Goal: Information Seeking & Learning: Check status

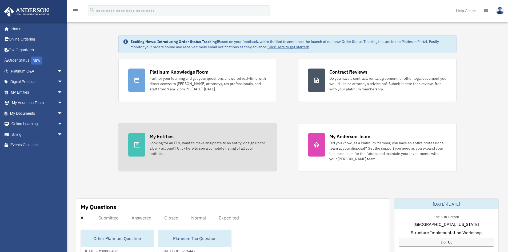
scroll to position [57, 0]
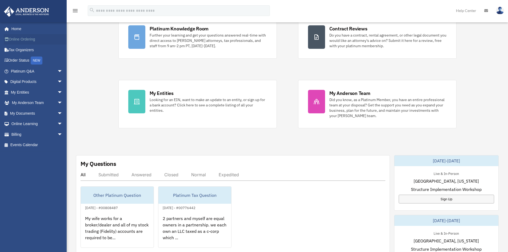
click at [31, 40] on link "Online Ordering" at bounding box center [37, 39] width 67 height 11
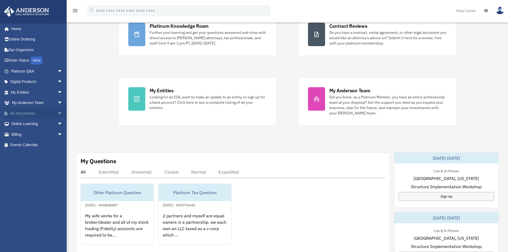
scroll to position [57, 0]
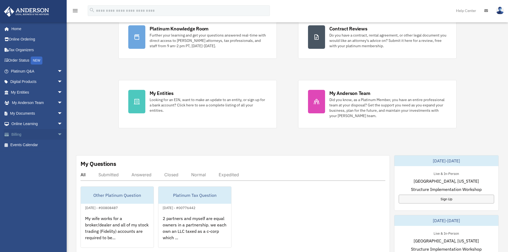
click at [33, 130] on link "Billing arrow_drop_down" at bounding box center [37, 134] width 67 height 11
click at [57, 135] on span "arrow_drop_down" at bounding box center [62, 134] width 11 height 11
click at [45, 154] on link "Past Invoices" at bounding box center [38, 155] width 63 height 11
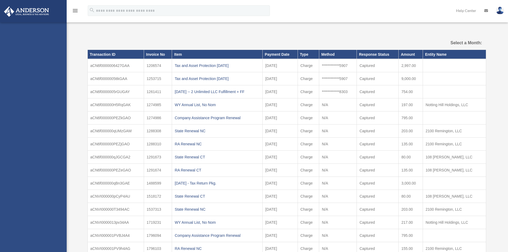
select select
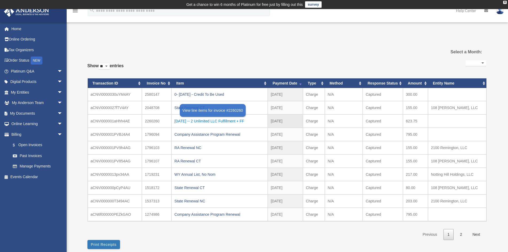
click at [202, 121] on div "[DATE] -- 2 Unlimited LLC Fulfillment + FF" at bounding box center [219, 120] width 90 height 7
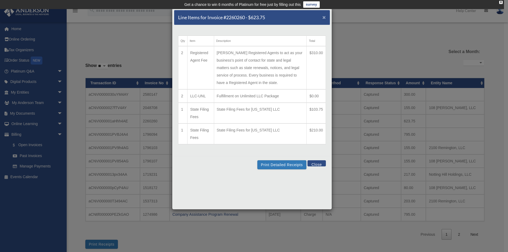
click at [323, 16] on span "×" at bounding box center [323, 17] width 3 height 6
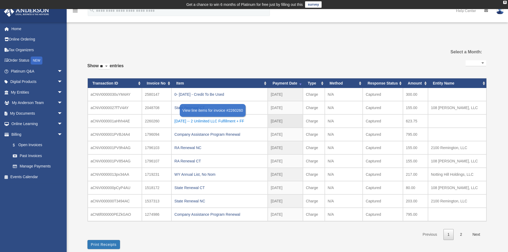
click at [194, 121] on div "2024.11.7 -- 2 Unlimited LLC Fulfillment + FF" at bounding box center [219, 120] width 90 height 7
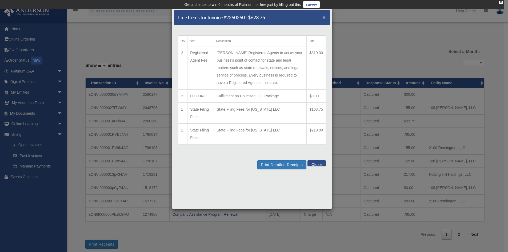
drag, startPoint x: 325, startPoint y: 20, endPoint x: 328, endPoint y: 20, distance: 3.5
click at [326, 20] on div "Line Items for Invoice #2260260 - $623.75 ×" at bounding box center [252, 17] width 156 height 15
click at [329, 19] on div "Line Items for Invoice #2260260 - $623.75 ×" at bounding box center [252, 17] width 156 height 15
click at [326, 18] on div "Line Items for Invoice #2260260 - $623.75 ×" at bounding box center [252, 17] width 156 height 15
click at [325, 18] on span "×" at bounding box center [323, 17] width 3 height 6
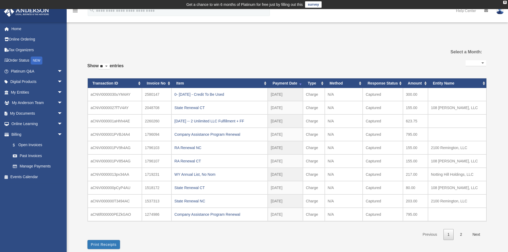
click at [110, 70] on label "Show ** ** ** *** entries" at bounding box center [105, 68] width 36 height 13
click at [110, 70] on select "** ** ** ***" at bounding box center [104, 66] width 11 height 6
click at [113, 66] on label "Show ** ** ** *** entries" at bounding box center [105, 68] width 36 height 13
click at [110, 66] on select "** ** ** ***" at bounding box center [104, 66] width 11 height 6
drag, startPoint x: 113, startPoint y: 66, endPoint x: 109, endPoint y: 69, distance: 4.7
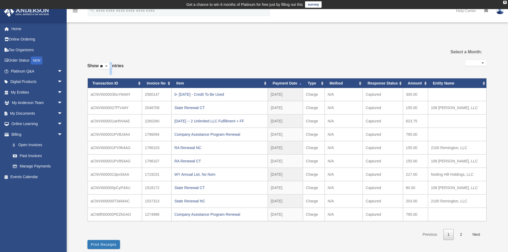
click at [110, 67] on label "Show ** ** ** *** entries" at bounding box center [105, 68] width 36 height 13
click at [110, 67] on select "** ** ** ***" at bounding box center [104, 66] width 11 height 6
click at [110, 69] on select "** ** ** ***" at bounding box center [104, 66] width 11 height 6
select select "***"
click at [100, 63] on select "** ** ** ***" at bounding box center [104, 66] width 11 height 6
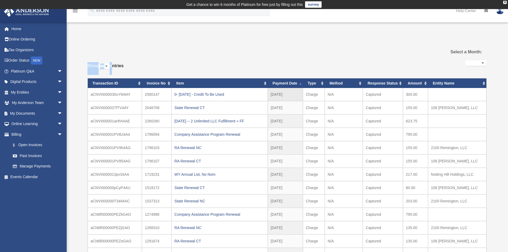
scroll to position [124, 0]
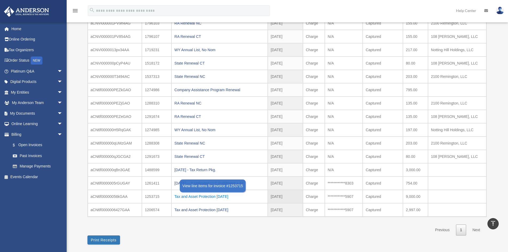
click at [191, 195] on div "Tax and Asset Protection 08.27.2022" at bounding box center [219, 196] width 90 height 7
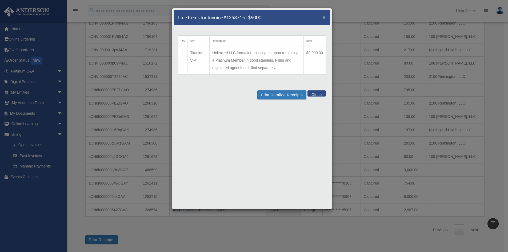
click at [324, 17] on span "×" at bounding box center [323, 17] width 3 height 6
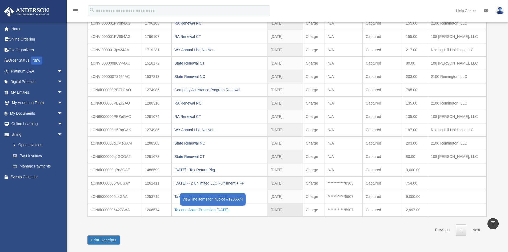
click at [199, 211] on div "Tax and Asset Protection 07.16.2022" at bounding box center [219, 209] width 90 height 7
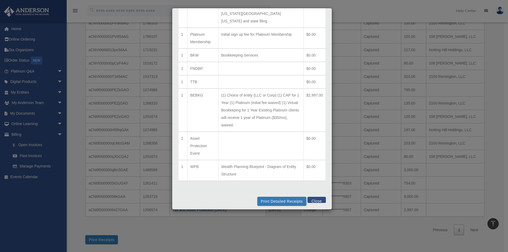
scroll to position [100, 0]
click at [312, 200] on button "Close" at bounding box center [316, 197] width 18 height 6
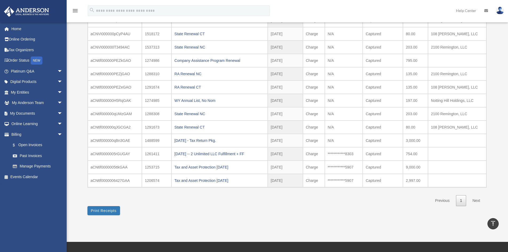
scroll to position [160, 0]
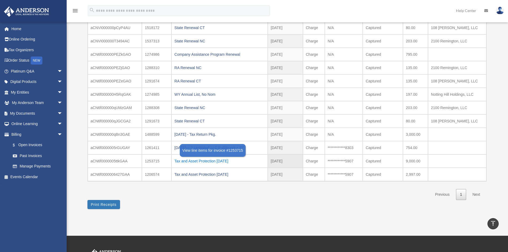
click at [202, 161] on div "Tax and Asset Protection 08.27.2022" at bounding box center [219, 160] width 90 height 7
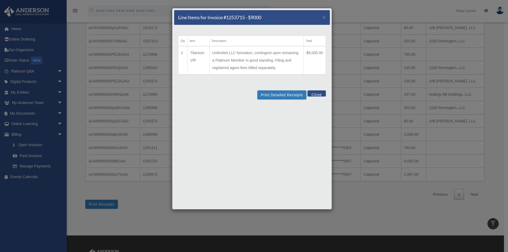
click at [322, 18] on div "Line Items for Invoice #1253715 - $9000 ×" at bounding box center [252, 17] width 156 height 15
click at [328, 21] on div "Line Items for Invoice #1253715 - $9000 ×" at bounding box center [252, 17] width 156 height 15
click at [320, 28] on div "Qty Item Description Total 1 Titanium VIP Unlimited LLC formation, contingent u…" at bounding box center [252, 55] width 156 height 61
click at [325, 17] on span "×" at bounding box center [323, 17] width 3 height 6
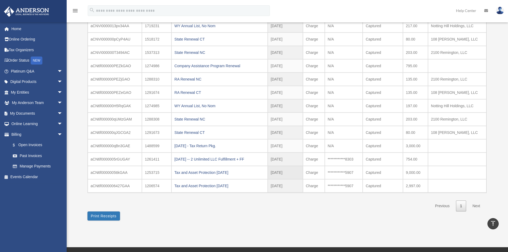
scroll to position [142, 0]
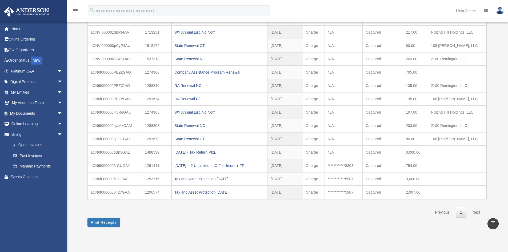
drag, startPoint x: 183, startPoint y: 191, endPoint x: 191, endPoint y: 191, distance: 8.0
click at [183, 191] on div "Tax and Asset Protection 07.16.2022" at bounding box center [219, 191] width 90 height 7
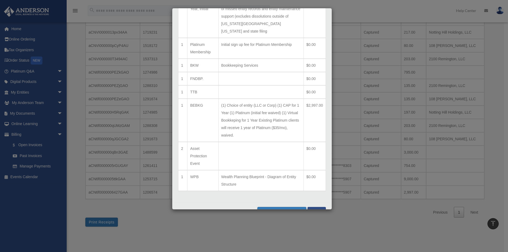
scroll to position [100, 0]
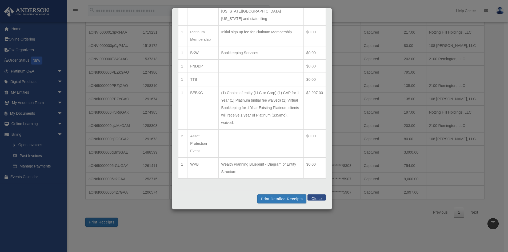
click at [319, 197] on button "Close" at bounding box center [316, 197] width 18 height 6
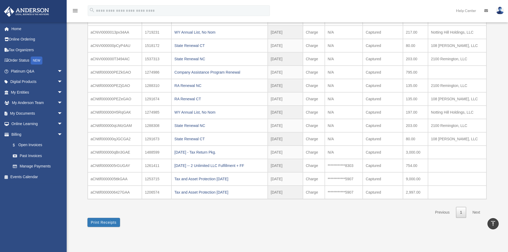
click at [316, 223] on div "**********" at bounding box center [286, 65] width 399 height 324
click at [209, 193] on div "Tax and Asset Protection 07.16.2022" at bounding box center [219, 191] width 90 height 7
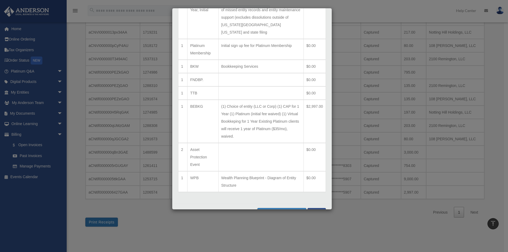
scroll to position [89, 0]
click at [318, 206] on button "Close" at bounding box center [316, 208] width 18 height 6
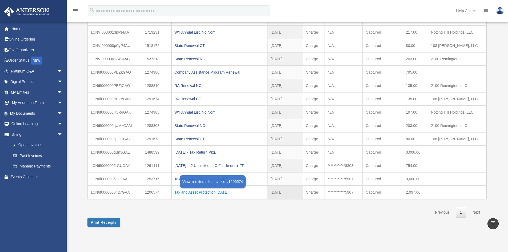
click at [189, 189] on div "Tax and Asset Protection 07.16.2022" at bounding box center [219, 191] width 90 height 7
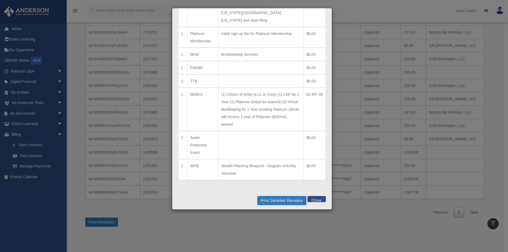
scroll to position [100, 0]
click at [307, 198] on button "Close" at bounding box center [316, 197] width 18 height 6
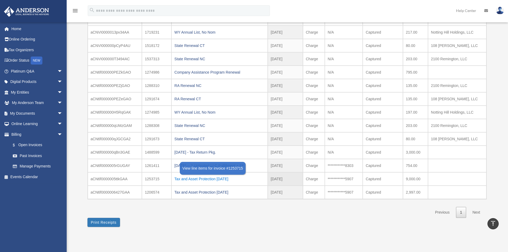
click at [231, 179] on div "Tax and Asset Protection 08.27.2022" at bounding box center [219, 178] width 90 height 7
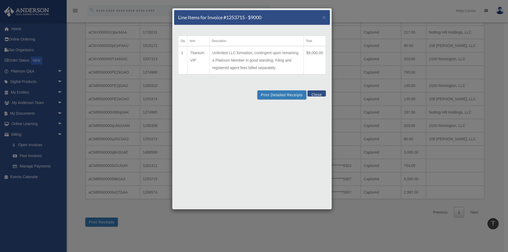
click at [325, 13] on div "Line Items for Invoice #1253715 - $9000 ×" at bounding box center [252, 17] width 156 height 15
click at [323, 17] on span "×" at bounding box center [323, 17] width 3 height 6
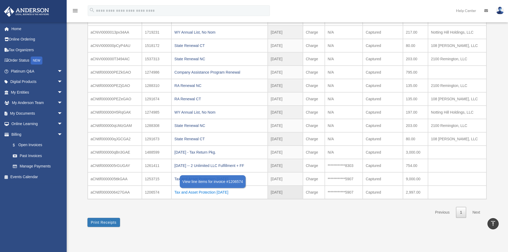
click at [217, 190] on div "Tax and Asset Protection 07.16.2022" at bounding box center [219, 191] width 90 height 7
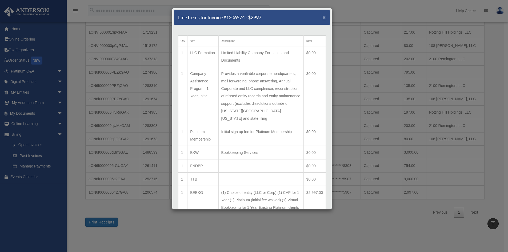
click at [322, 15] on span "×" at bounding box center [323, 17] width 3 height 6
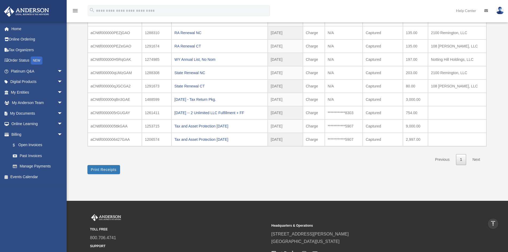
scroll to position [195, 0]
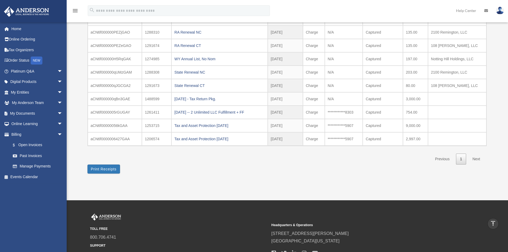
click at [471, 159] on link "Next" at bounding box center [476, 159] width 16 height 11
click at [472, 158] on link "Next" at bounding box center [476, 159] width 16 height 11
click at [474, 158] on link "Next" at bounding box center [476, 159] width 16 height 11
click at [459, 158] on link "1" at bounding box center [461, 159] width 10 height 11
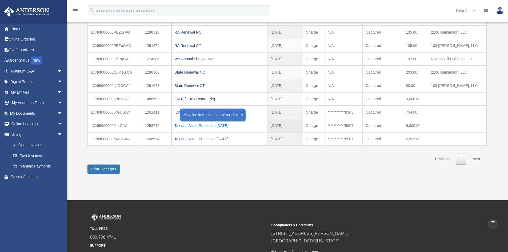
click at [216, 126] on div "Tax and Asset Protection 08.27.2022" at bounding box center [219, 125] width 90 height 7
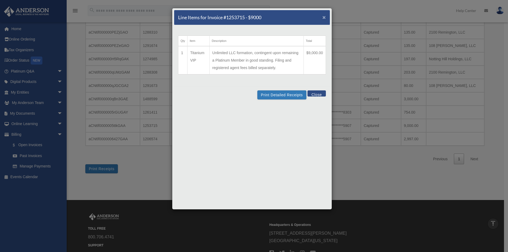
click at [324, 17] on span "×" at bounding box center [323, 17] width 3 height 6
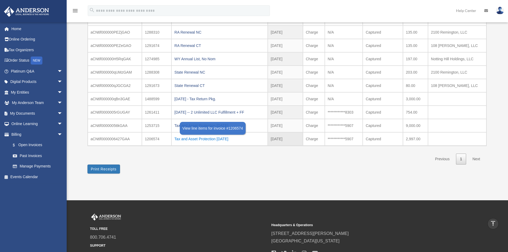
click at [224, 139] on div "Tax and Asset Protection 07.16.2022" at bounding box center [219, 138] width 90 height 7
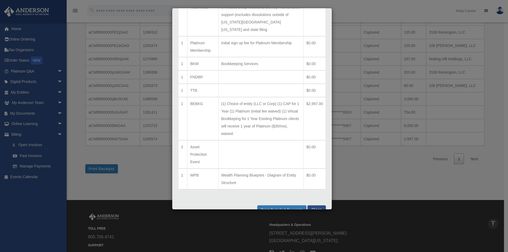
scroll to position [100, 0]
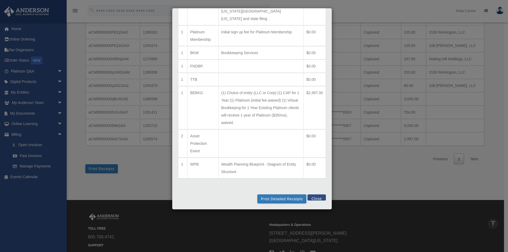
click at [310, 200] on button "Close" at bounding box center [316, 197] width 18 height 6
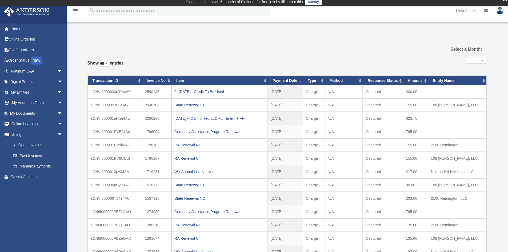
scroll to position [0, 0]
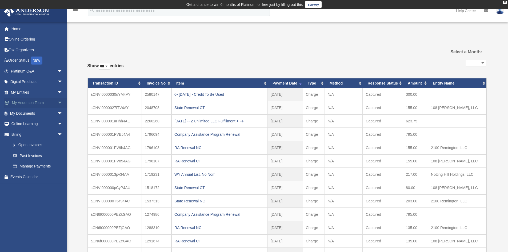
click at [57, 102] on span "arrow_drop_down" at bounding box center [62, 103] width 11 height 11
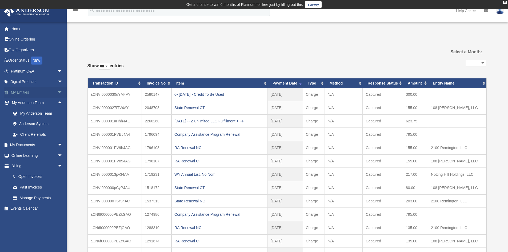
click at [57, 96] on span "arrow_drop_down" at bounding box center [62, 92] width 11 height 11
click at [37, 102] on link "Overview" at bounding box center [38, 103] width 63 height 11
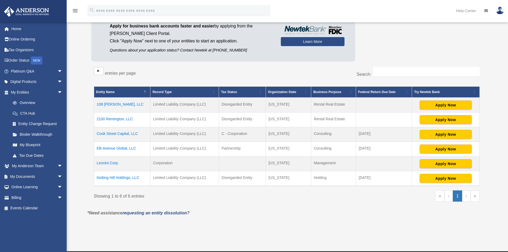
scroll to position [62, 0]
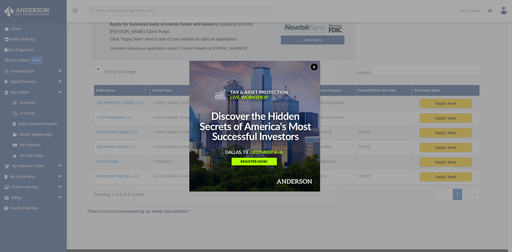
click at [316, 66] on button "x" at bounding box center [314, 67] width 8 height 8
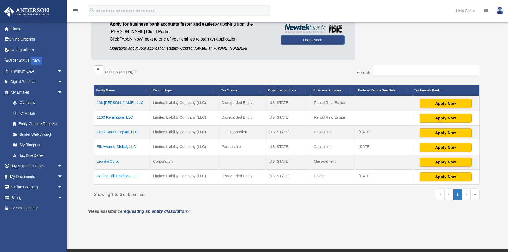
click at [107, 160] on td "Leonini Corp." at bounding box center [122, 162] width 57 height 15
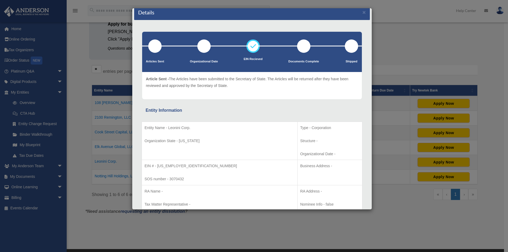
scroll to position [0, 0]
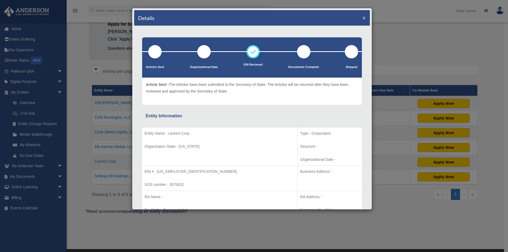
click at [362, 15] on button "×" at bounding box center [363, 18] width 3 height 6
